Goal: Find contact information: Find contact information

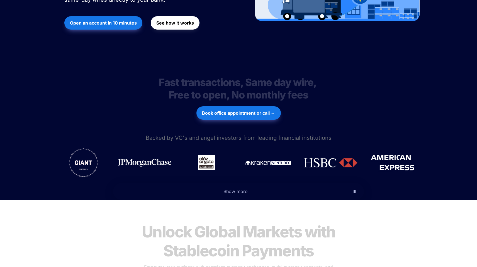
scroll to position [192, 0]
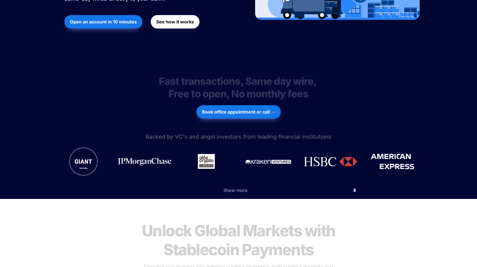
click at [232, 186] on p "Show more" at bounding box center [236, 190] width 228 height 9
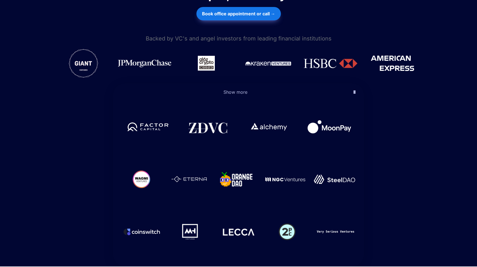
scroll to position [293, 0]
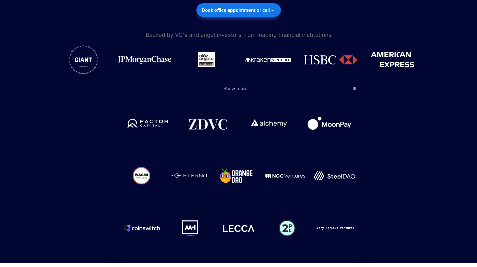
click at [232, 84] on p "Show more" at bounding box center [236, 88] width 228 height 9
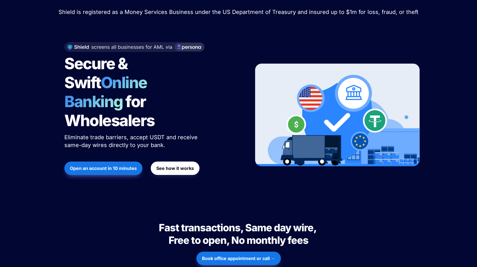
scroll to position [0, 0]
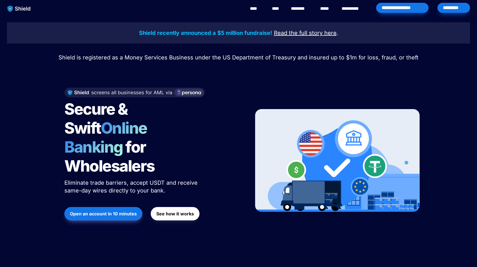
click at [257, 8] on link "****" at bounding box center [256, 8] width 13 height 7
click at [447, 11] on div "*********" at bounding box center [454, 8] width 33 height 10
click at [304, 8] on link "********" at bounding box center [301, 8] width 20 height 7
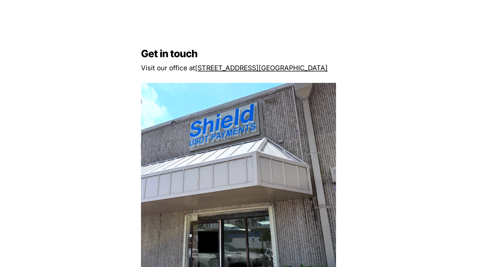
scroll to position [427, 0]
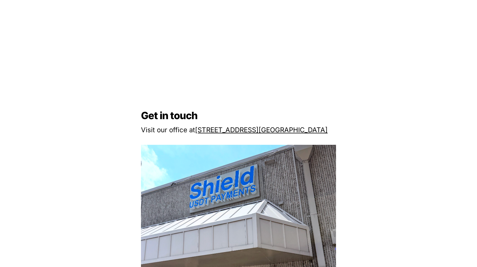
click at [224, 131] on u "[STREET_ADDRESS]" at bounding box center [227, 130] width 64 height 8
drag, startPoint x: 196, startPoint y: 130, endPoint x: 324, endPoint y: 131, distance: 127.6
click at [324, 131] on p "Visit our office at [STREET_ADDRESS]" at bounding box center [238, 130] width 195 height 12
copy p "[STREET_ADDRESS]"
click at [282, 85] on div "Get in touch Visit our office at [STREET_ADDRESS] Send us an email at [EMAIL_AD…" at bounding box center [238, 264] width 477 height 525
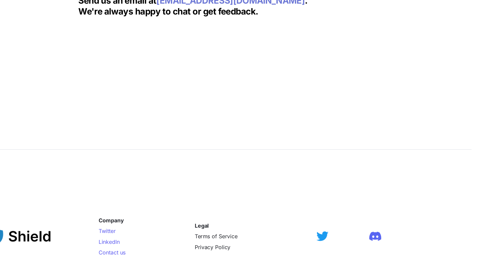
scroll to position [854, 0]
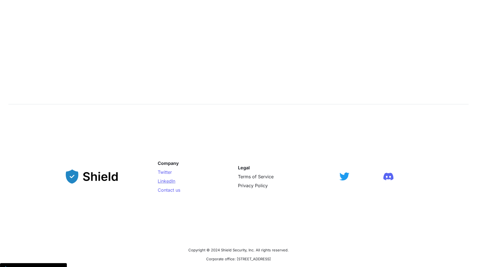
click at [169, 181] on span "LinkedIn" at bounding box center [167, 181] width 18 height 6
